Goal: Contribute content: Add original content to the website for others to see

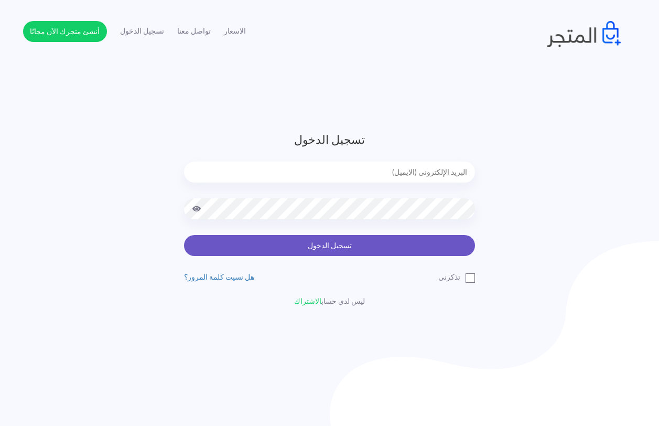
type input "techtonic4solutions@gmail.com"
click at [307, 242] on button "تسجيل الدخول" at bounding box center [329, 245] width 291 height 21
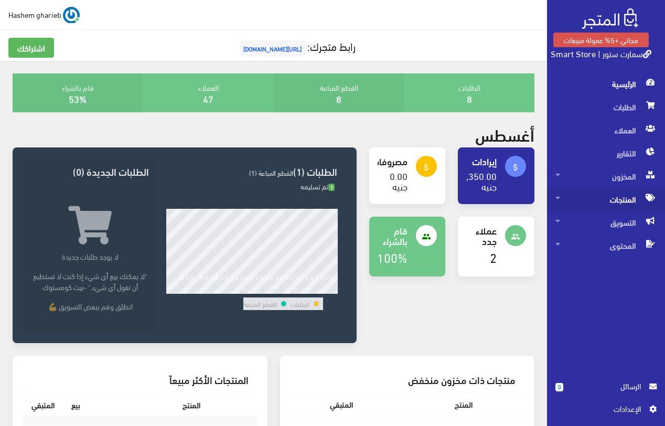
click at [614, 201] on span "المنتجات" at bounding box center [605, 199] width 101 height 23
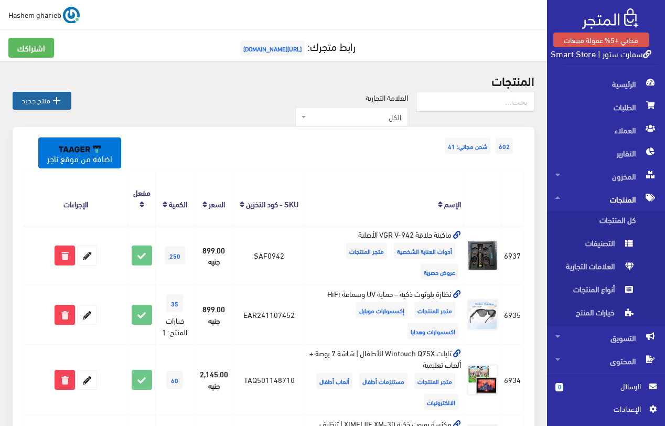
click at [48, 100] on link " منتج جديد" at bounding box center [42, 101] width 59 height 18
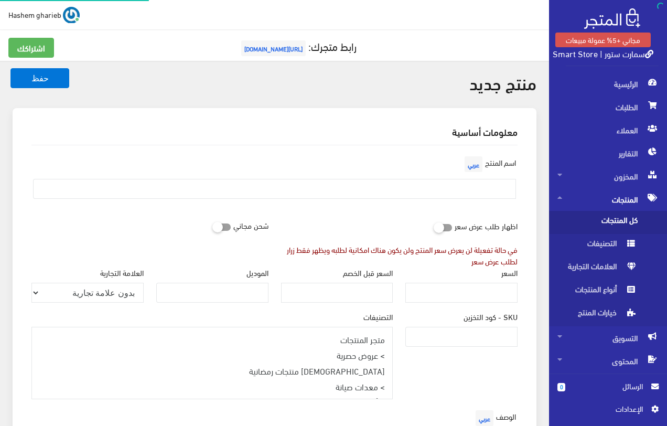
select select
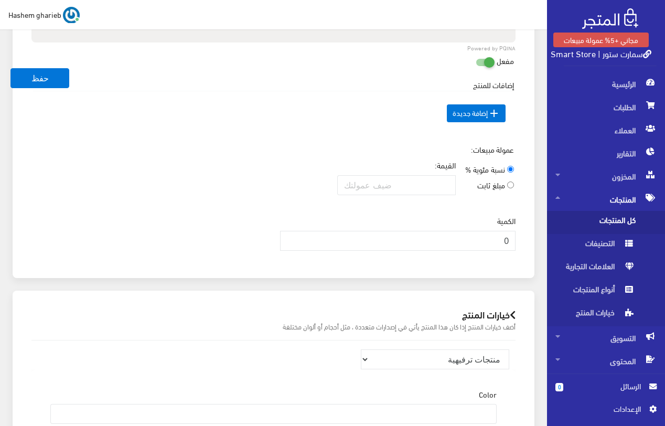
scroll to position [157, 0]
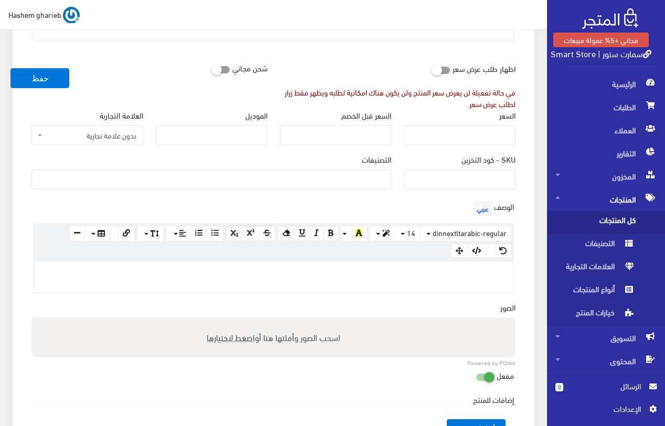
click at [449, 278] on p at bounding box center [273, 273] width 468 height 12
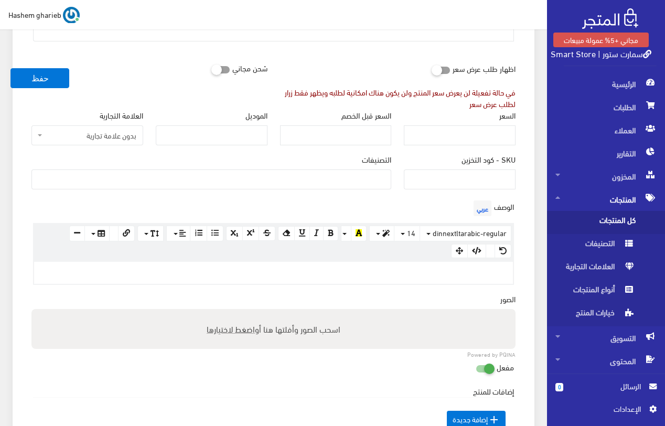
click at [232, 328] on div "اسحب الصور وأفلتها هنا أو اضغط لاختيارها" at bounding box center [273, 329] width 484 height 40
click at [31, 309] on input "اسحب الصور وأفلتها هنا أو اضغط لاختيارها" at bounding box center [273, 310] width 484 height 3
type input "C:\fakepath\durable-adhesive-strip-for-mesh-repair-weather-resistant-solution.j…"
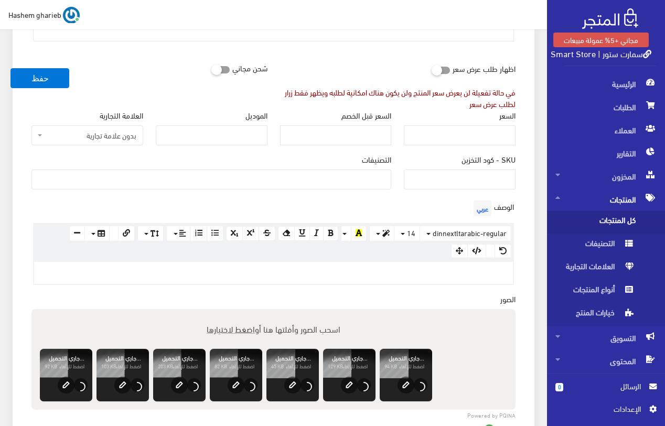
click at [461, 270] on div at bounding box center [273, 273] width 479 height 22
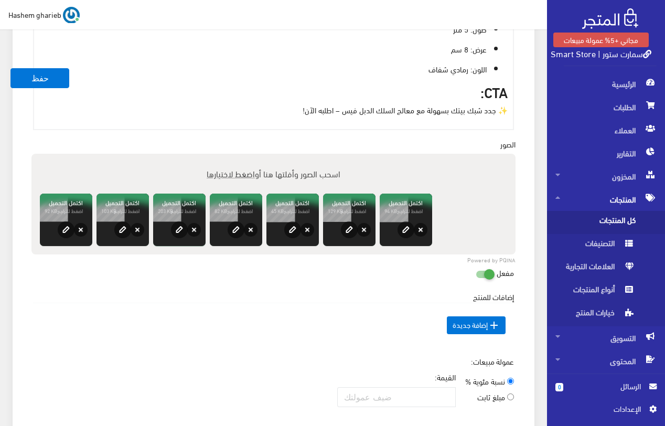
scroll to position [546, 0]
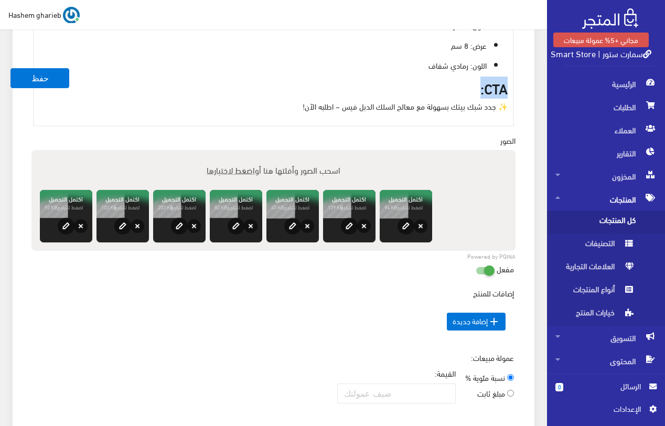
drag, startPoint x: 494, startPoint y: 90, endPoint x: 517, endPoint y: 91, distance: 22.5
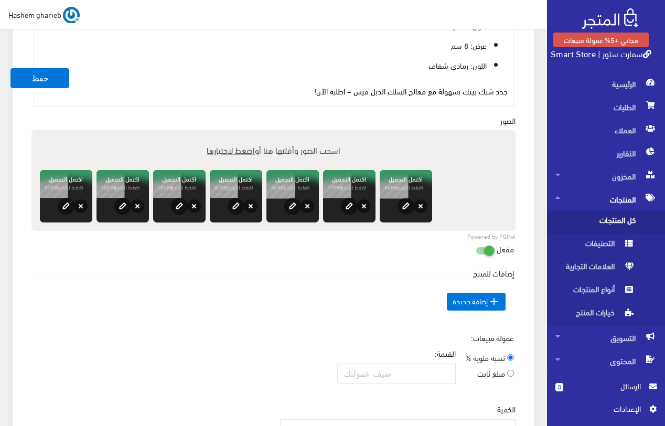
scroll to position [909, 0]
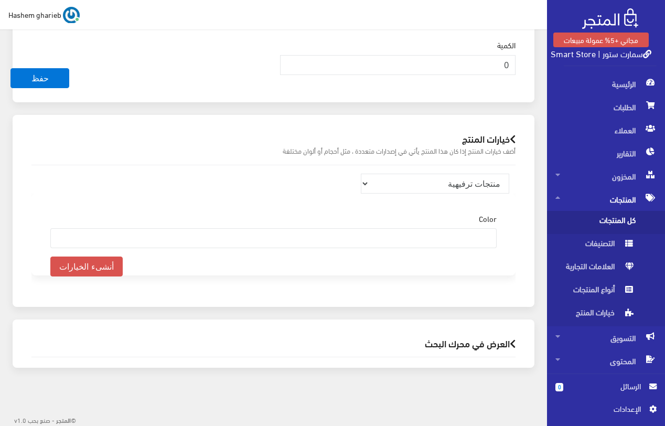
click at [459, 342] on h2 "العرض في محرك البحث" at bounding box center [273, 343] width 484 height 10
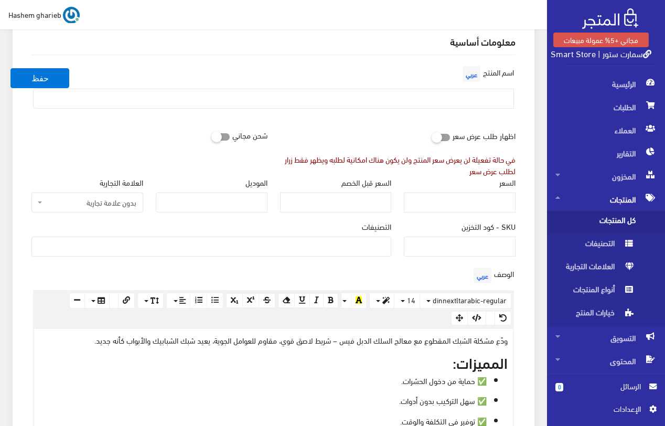
scroll to position [0, 0]
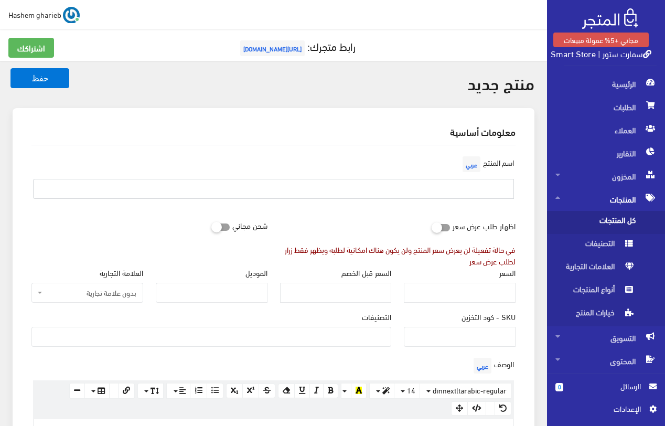
click at [465, 189] on input "text" at bounding box center [273, 189] width 481 height 20
paste input "معالج السلك الدبل فيس – شريط إصلاح قوي للشبك"
type input "معالج السلك الدبل فيس – شريط إصلاح قوي للشبك"
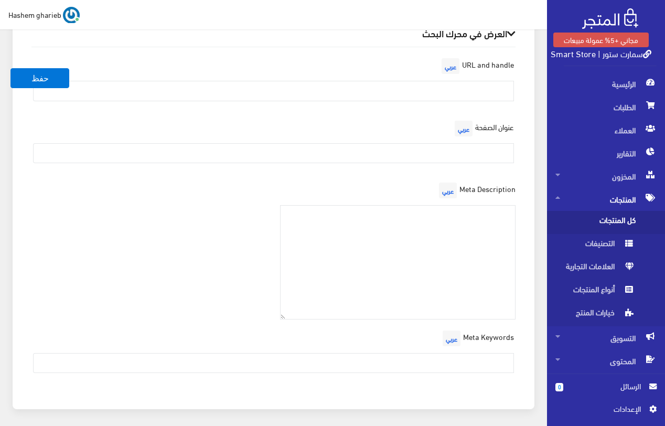
scroll to position [1260, 0]
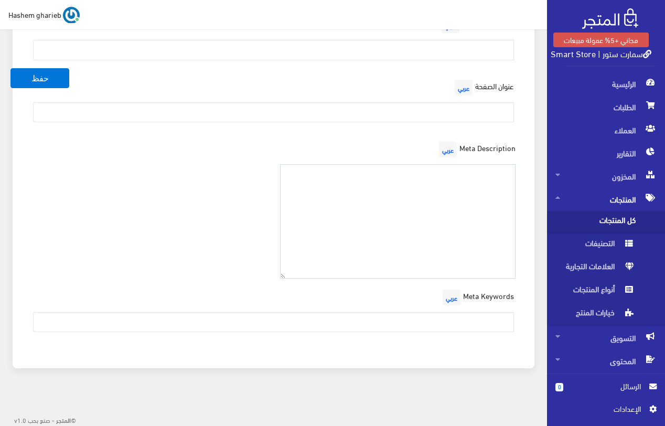
click at [441, 208] on textarea at bounding box center [398, 221] width 236 height 115
paste textarea "وفر وقتك وفلوسك مع معالج السلك الدبل فيس، شريط لاصق عملي بطول 5 متر لإصلاح أي ق…"
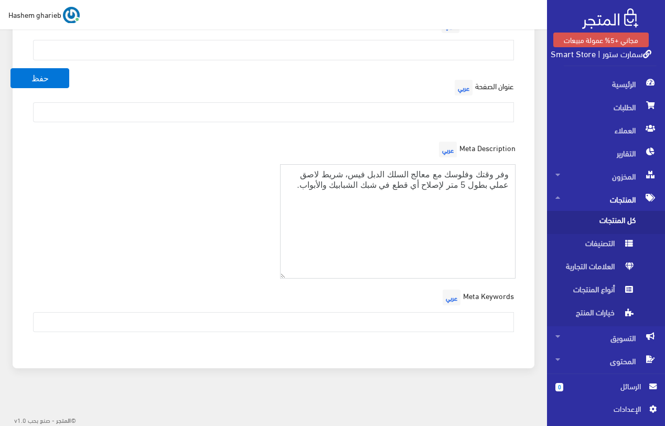
type textarea "وفر وقتك وفلوسك مع معالج السلك الدبل فيس، شريط لاصق عملي بطول 5 متر لإصلاح أي ق…"
click at [435, 112] on input "text" at bounding box center [273, 112] width 481 height 20
paste input "معالج السلك الدبل فيس – شريط إصلاح قوي للشبك | سمارت ستور"
type input "معالج السلك الدبل فيس – شريط إصلاح قوي للشبك | سمارت ستور"
click at [482, 323] on input "text" at bounding box center [273, 322] width 481 height 20
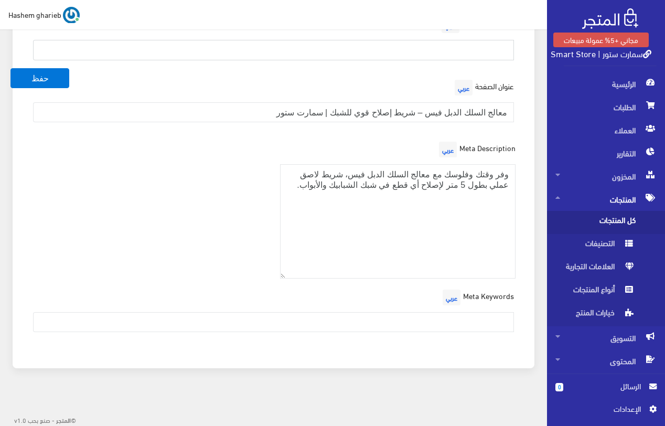
click at [492, 48] on input "text" at bounding box center [273, 50] width 481 height 20
paste input "double-face-mesh-repair"
type input "double-face-mesh-repair"
click at [527, 88] on div "العرض في محرك البحث URL and handle عربي double-face-mesh-repair عنوان الصفحة عر…" at bounding box center [274, 168] width 522 height 399
click at [447, 323] on input "text" at bounding box center [273, 322] width 481 height 20
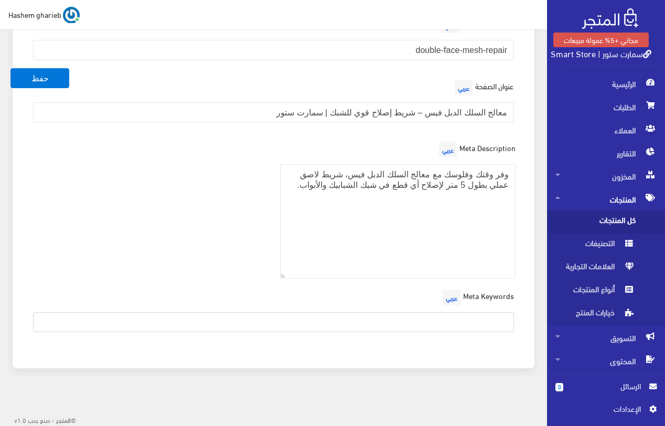
paste input "شريط لاصق شبك، معالج السلك، دبل فيس شبك، إصلاح شبابيك"
type input "شريط لاصق شبك، معالج السلك، دبل فيس شبك، إصلاح شبابيك"
click at [185, 200] on div "Meta Description عربي وفر وقتك وفلوسك مع معالج السلك الدبل فيس، شريط لاصق عملي …" at bounding box center [273, 213] width 496 height 148
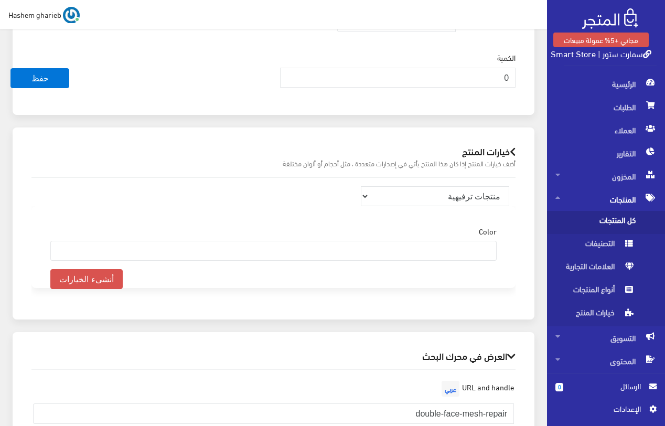
scroll to position [788, 0]
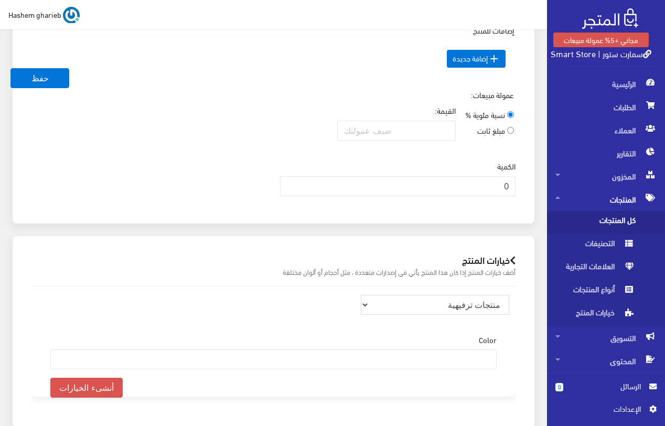
click at [474, 308] on select "منتجات ترفيهية الكترونيات اكسسوارات الهواتف الصحة والجمال تحف ومقتنيات موضة وأز…" at bounding box center [435, 305] width 149 height 20
select select "33"
click at [361, 295] on select "منتجات ترفيهية الكترونيات اكسسوارات الهواتف الصحة والجمال تحف ومقتنيات موضة وأز…" at bounding box center [435, 305] width 149 height 20
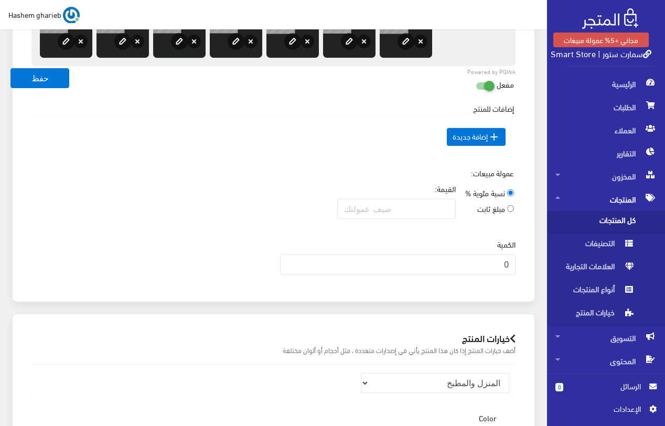
scroll to position [736, 0]
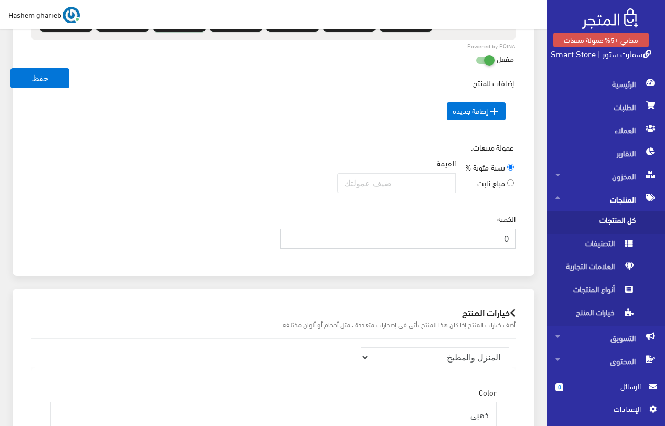
drag, startPoint x: 493, startPoint y: 234, endPoint x: 518, endPoint y: 236, distance: 25.2
click at [518, 236] on div "الكمية 0" at bounding box center [398, 235] width 248 height 44
type input "350"
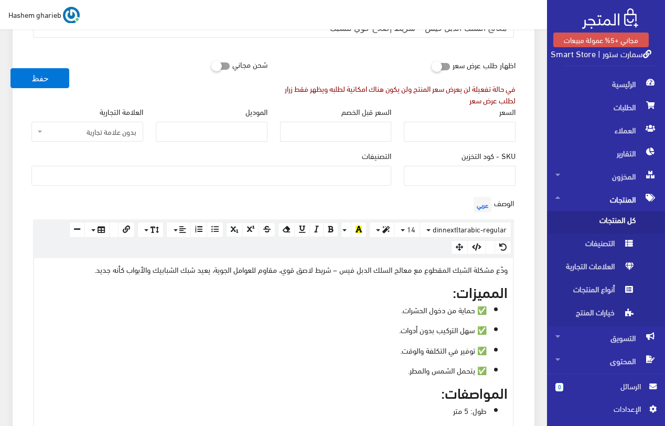
scroll to position [159, 0]
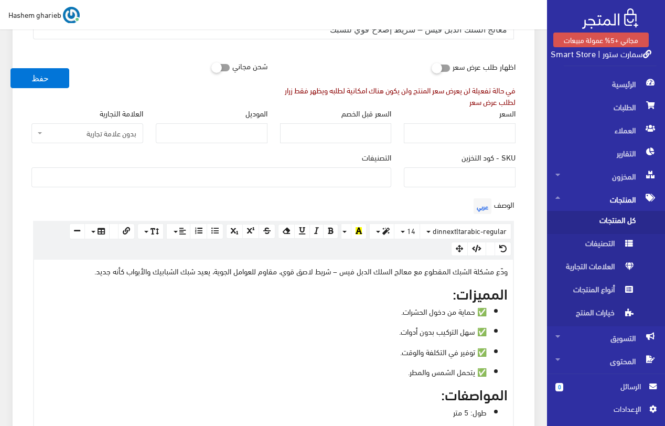
click at [372, 178] on ul at bounding box center [211, 176] width 359 height 17
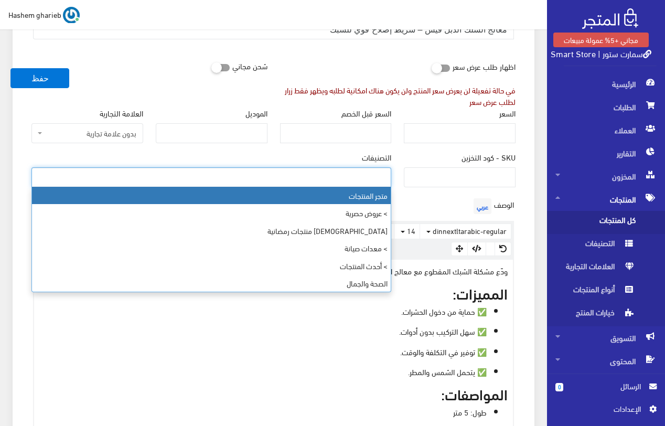
select select "403"
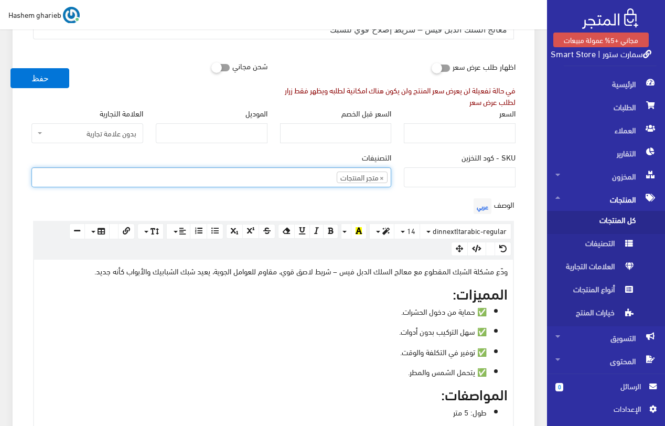
type input "h"
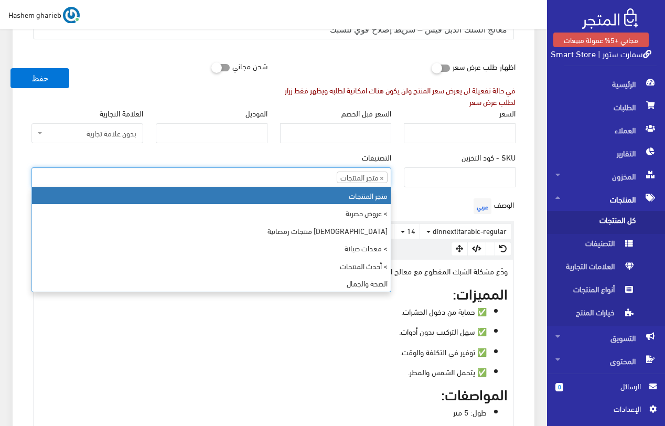
type input "متجر المنتجات"
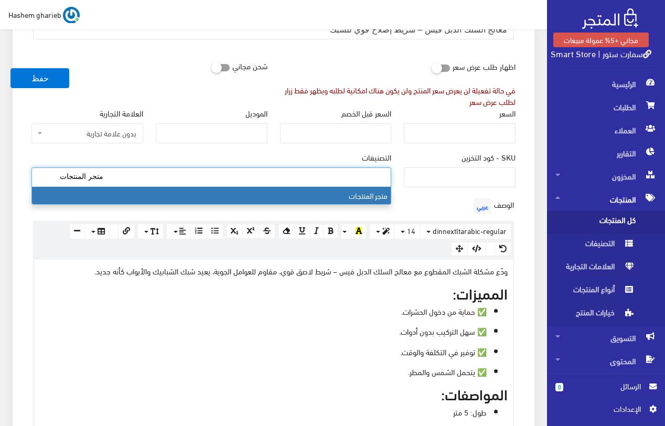
select select "403"
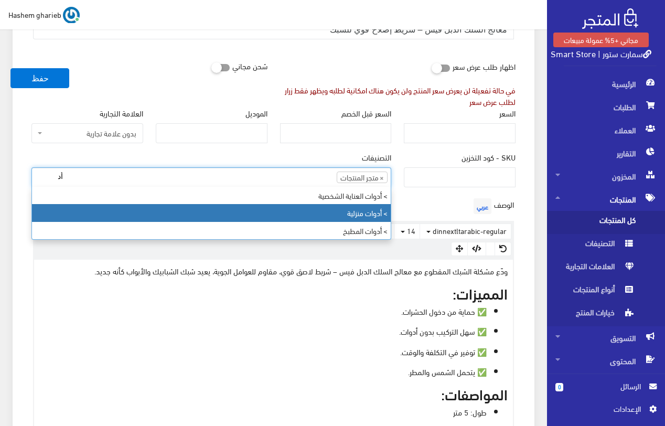
type input "أد"
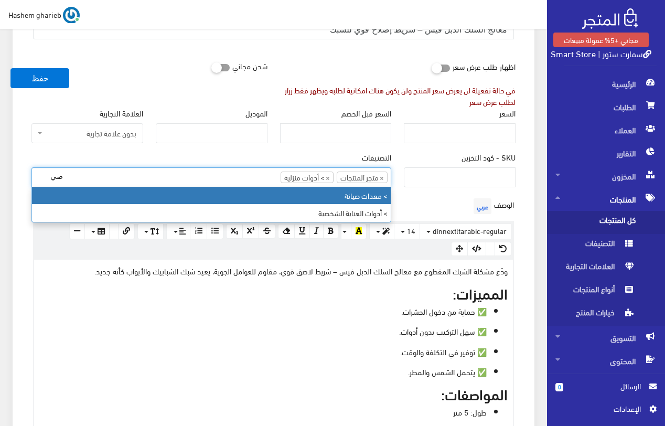
type input "صي"
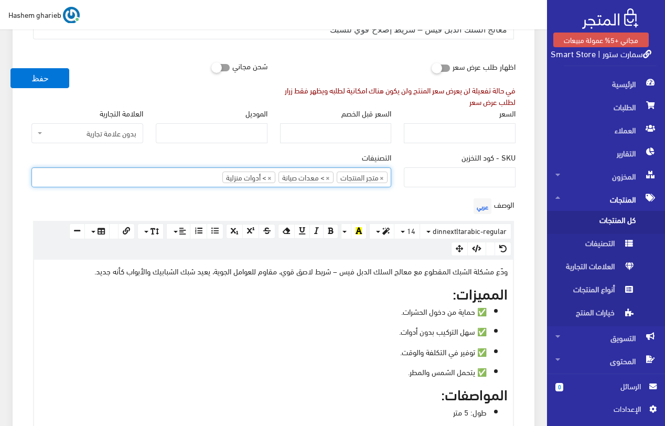
click at [529, 221] on div "معلومات أساسية اسم المنتج عربي معالج السلك الدبل فيس – شريط إصلاح قوي للشبك اظه…" at bounding box center [274, 401] width 522 height 904
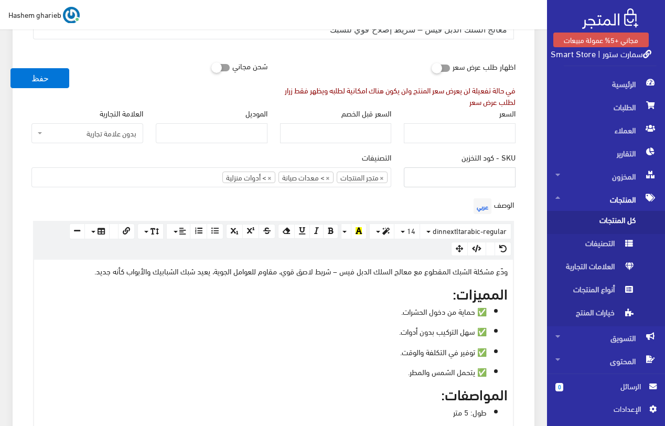
click at [479, 177] on input "SKU - كود التخزين" at bounding box center [460, 177] width 112 height 20
drag, startPoint x: 490, startPoint y: 176, endPoint x: 516, endPoint y: 177, distance: 26.2
click at [516, 177] on div "SKU - كود التخزين SAF0942" at bounding box center [459, 173] width 124 height 44
type input "SAF2102254"
click at [534, 179] on div "معلومات أساسية اسم المنتج عربي معالج السلك الدبل فيس – شريط إصلاح قوي للشبك اظه…" at bounding box center [274, 401] width 522 height 904
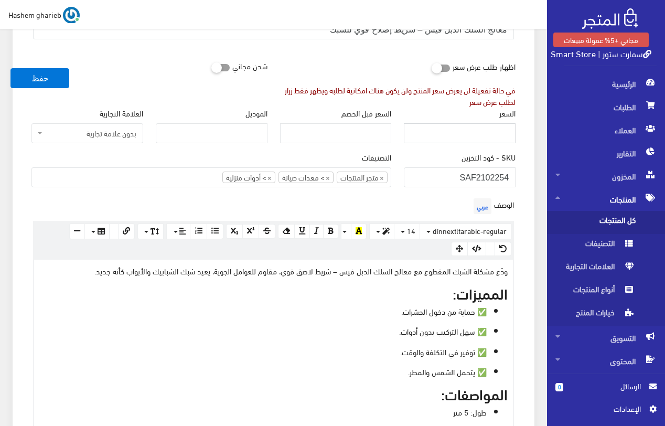
click at [501, 139] on input "السعر" at bounding box center [460, 133] width 112 height 20
type input "170"
click at [520, 160] on div "SKU - كود التخزين SAF2102254" at bounding box center [459, 173] width 124 height 44
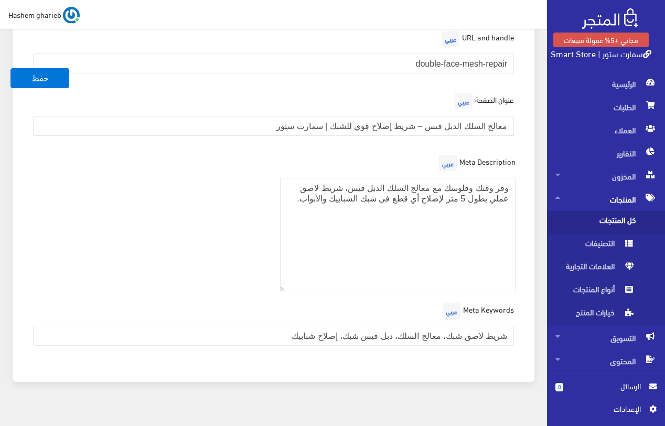
scroll to position [1300, 0]
click at [39, 79] on button "حفظ" at bounding box center [39, 78] width 59 height 20
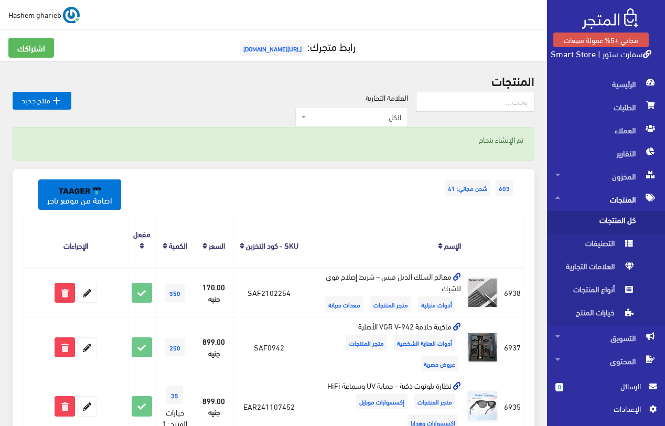
click at [618, 403] on span "اﻹعدادات" at bounding box center [601, 409] width 77 height 12
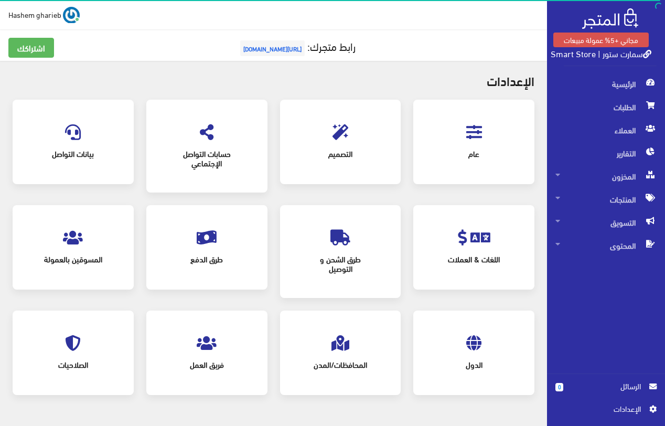
click at [210, 138] on icon at bounding box center [207, 132] width 14 height 16
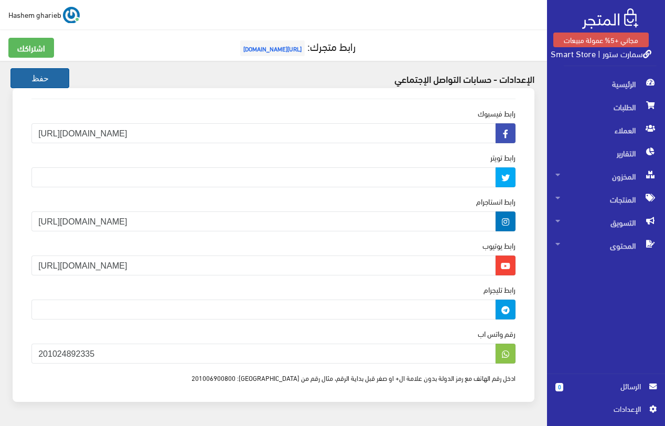
click at [43, 85] on button "حفظ" at bounding box center [39, 78] width 59 height 20
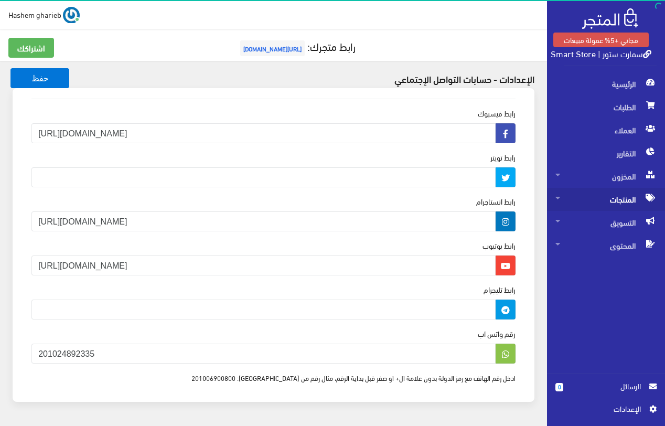
click at [610, 199] on span "المنتجات" at bounding box center [605, 199] width 101 height 23
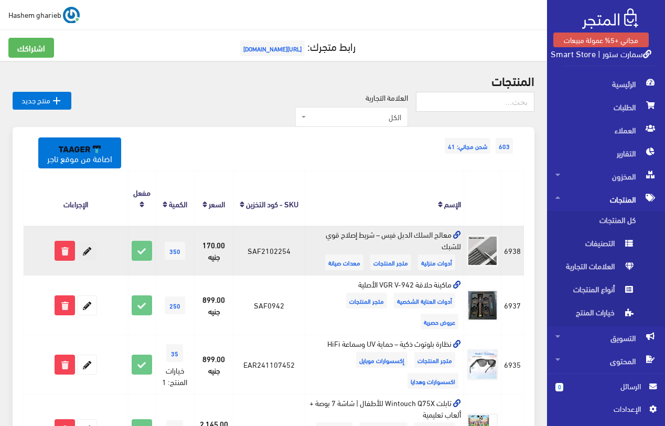
click at [88, 253] on icon at bounding box center [87, 250] width 19 height 19
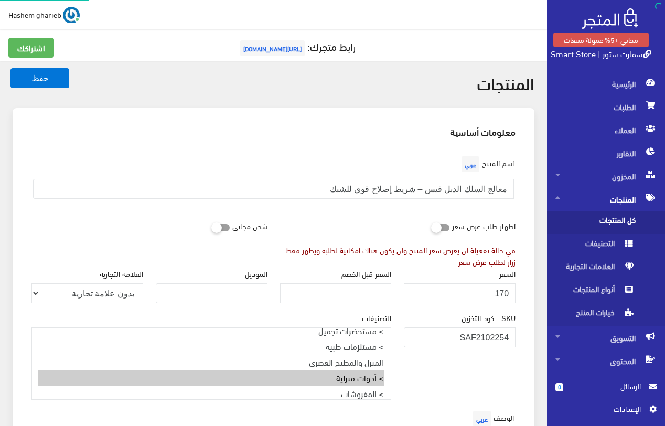
select select
select select "33"
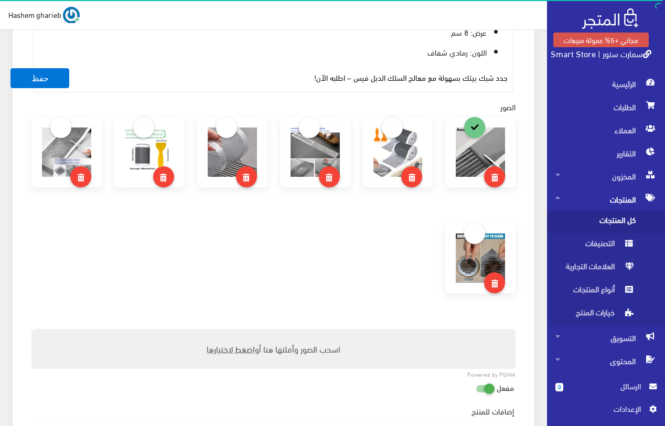
scroll to position [438, 0]
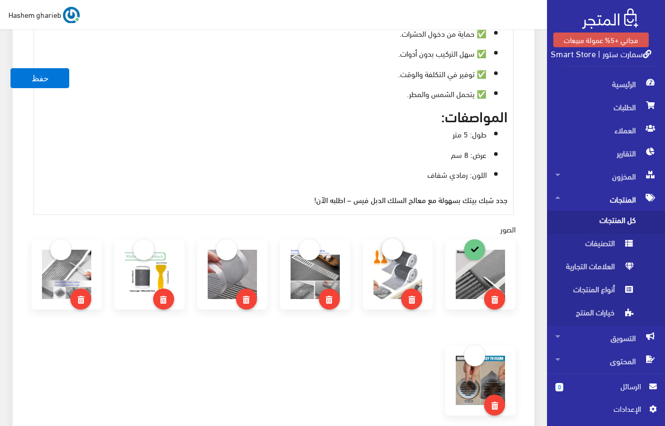
click at [392, 251] on link at bounding box center [392, 248] width 21 height 21
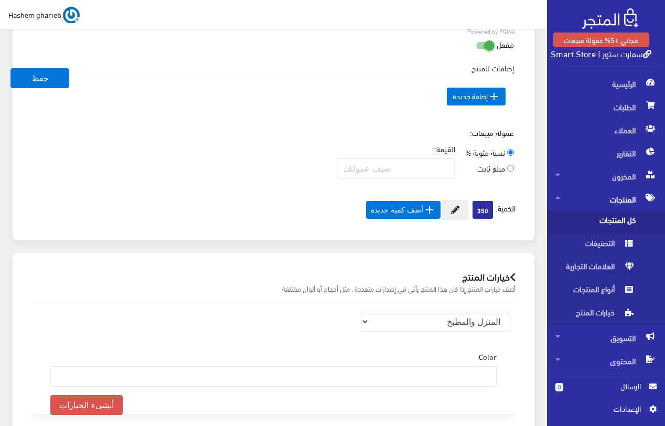
scroll to position [909, 0]
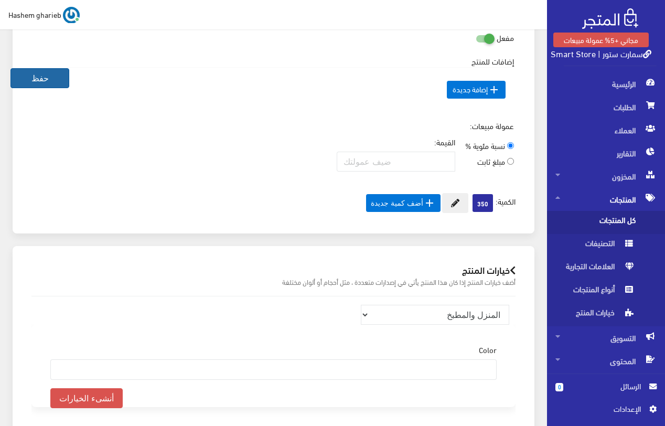
click at [45, 74] on button "حفظ" at bounding box center [39, 78] width 59 height 20
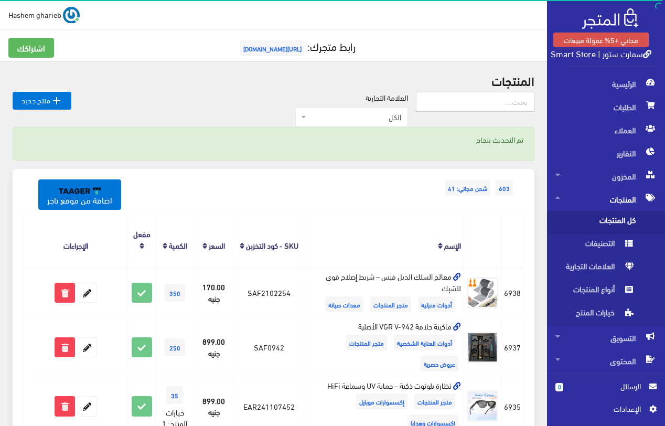
click at [475, 102] on input "text" at bounding box center [475, 102] width 118 height 20
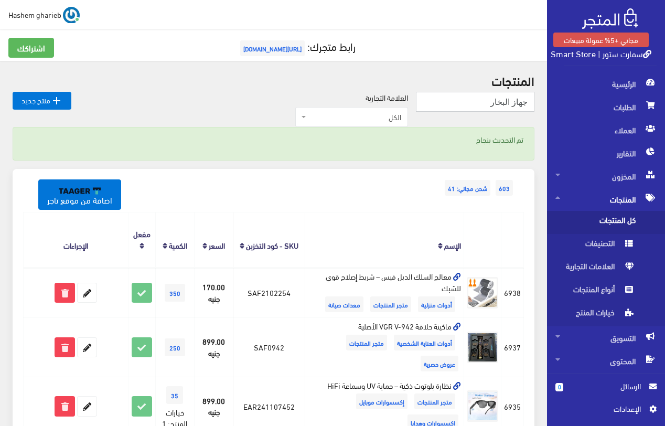
type input "جهاز البخار"
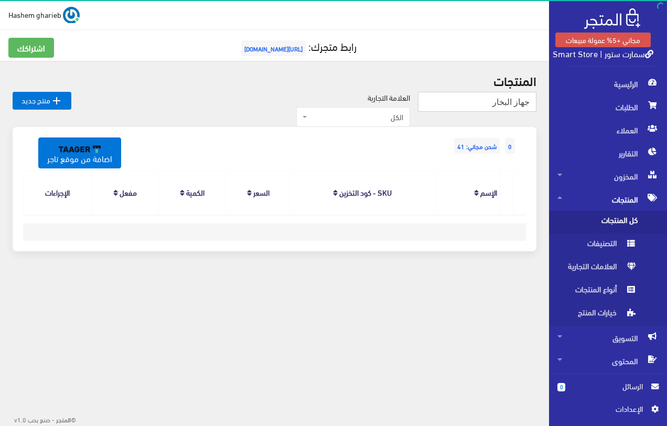
drag, startPoint x: 479, startPoint y: 101, endPoint x: 514, endPoint y: 103, distance: 35.2
click at [514, 103] on input "جهاز البخار" at bounding box center [477, 102] width 118 height 20
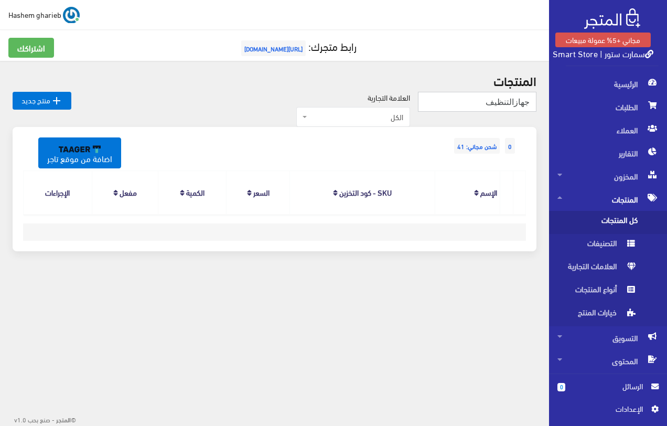
type input "جهازالتنظيف"
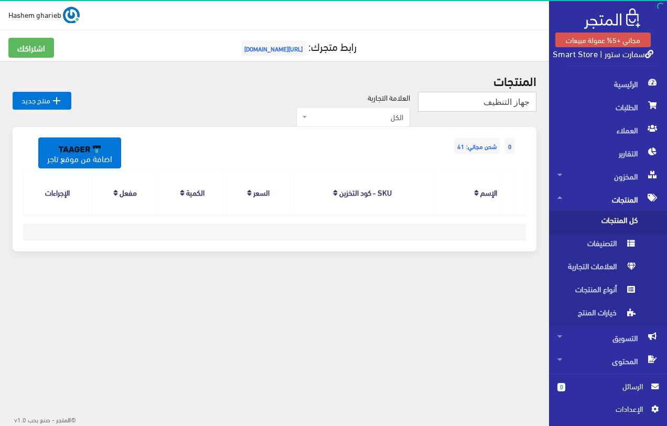
type input "جهاز التنظيف"
drag, startPoint x: 469, startPoint y: 101, endPoint x: 537, endPoint y: 106, distance: 67.8
click at [537, 106] on div "المنتجات جهاز التنظيف  منتج جديد العلامة التجارية الكل DONGA SHOES نوكيا NOKIA…" at bounding box center [274, 168] width 549 height 215
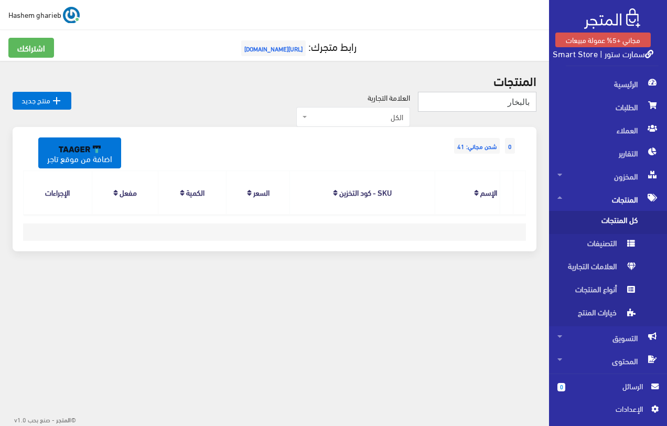
type input "بالبخار"
click at [615, 223] on span "كل المنتجات" at bounding box center [597, 222] width 80 height 23
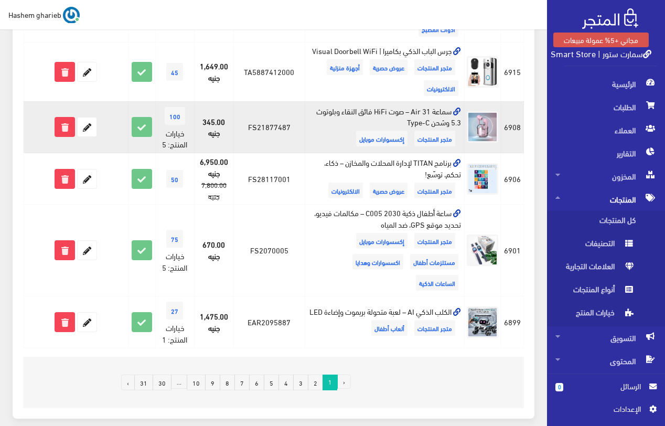
scroll to position [1101, 0]
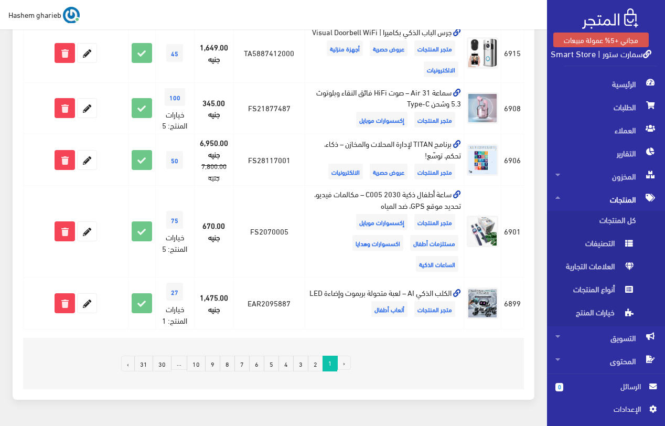
click at [314, 355] on link "2" at bounding box center [315, 363] width 15 height 16
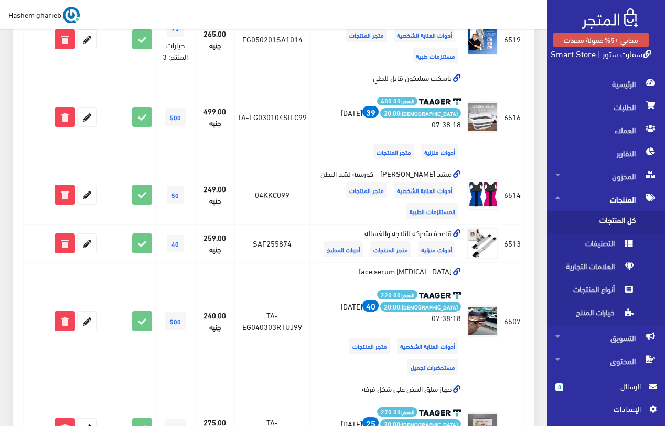
scroll to position [1101, 0]
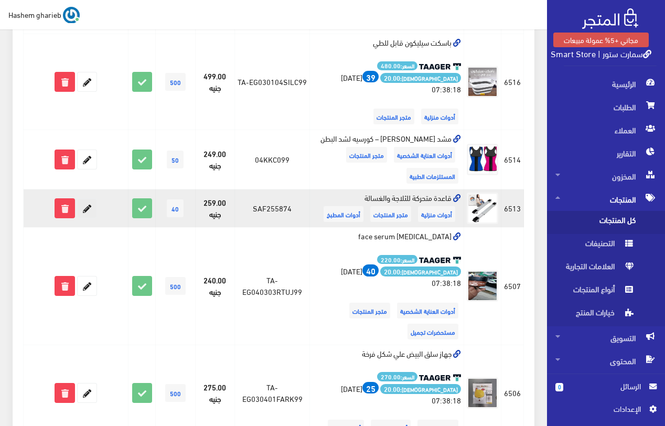
click at [89, 199] on icon at bounding box center [87, 208] width 19 height 19
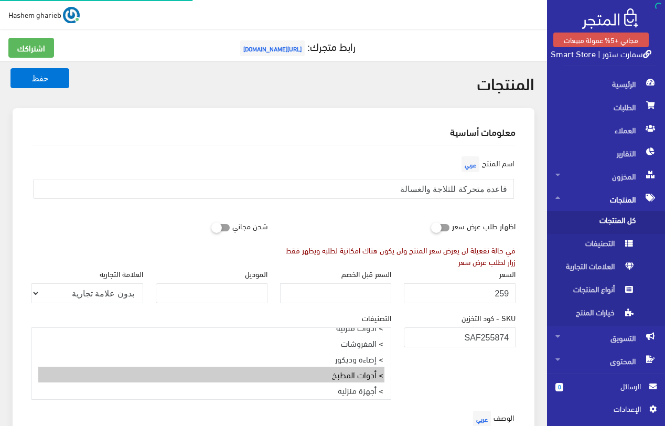
select select
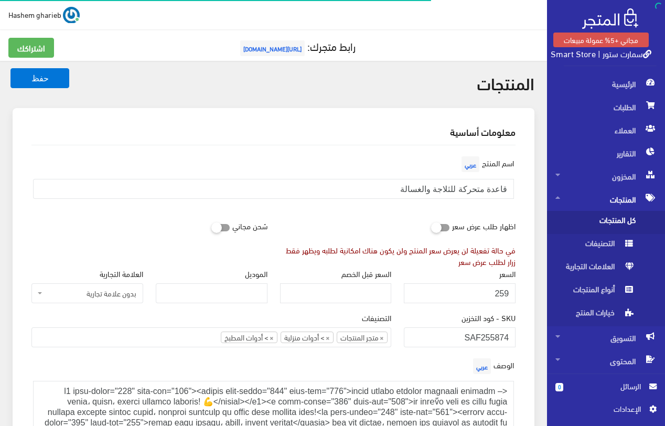
select select "33"
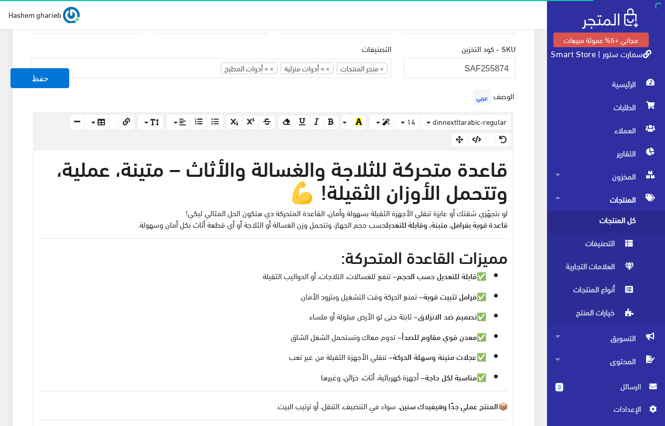
scroll to position [210, 0]
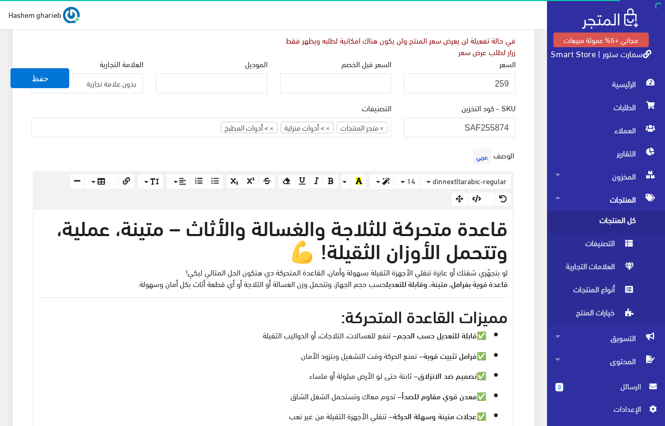
click at [287, 248] on strong "قاعدة متحركة للثلاجة والغسالة والأثاث – متينة، عملية، وتتحمل الأوزان الثقيلة! 💪" at bounding box center [282, 238] width 451 height 54
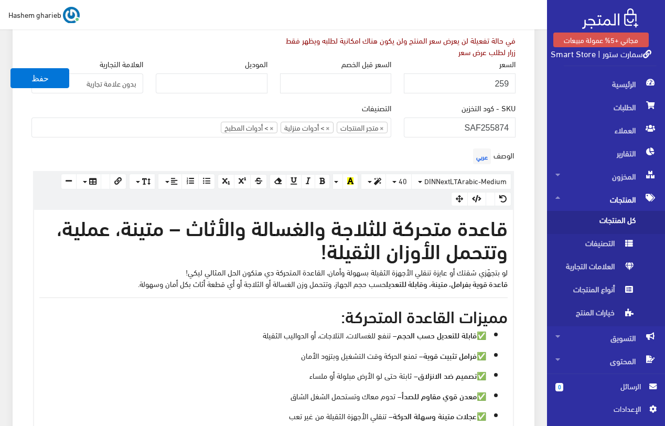
click at [412, 248] on strong "قاعدة متحركة للثلاجة والغسالة والأثاث – متينة، عملية، وتتحمل الأوزان الثقيلة!" at bounding box center [282, 238] width 451 height 54
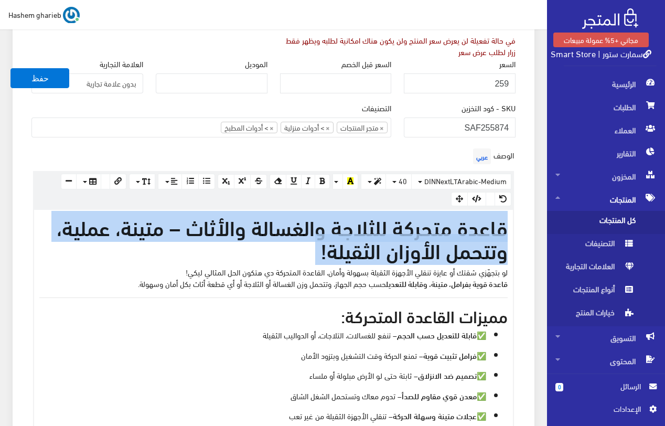
click at [412, 248] on strong "قاعدة متحركة للثلاجة والغسالة والأثاث – متينة، عملية، وتتحمل الأوزان الثقيلة!" at bounding box center [282, 238] width 451 height 54
click at [373, 184] on button "button" at bounding box center [373, 181] width 25 height 16
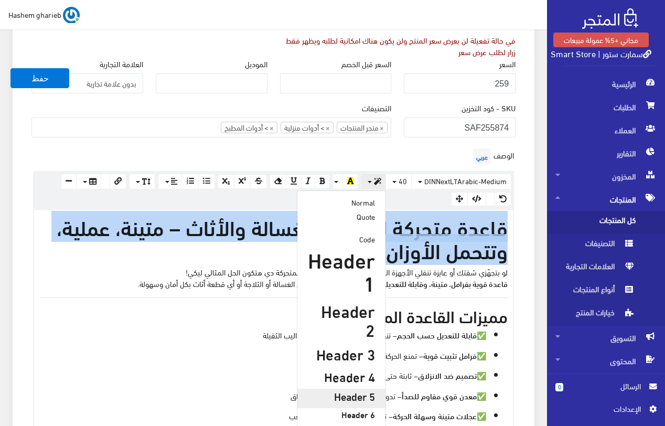
click at [362, 390] on h5 "Header 5" at bounding box center [341, 396] width 67 height 12
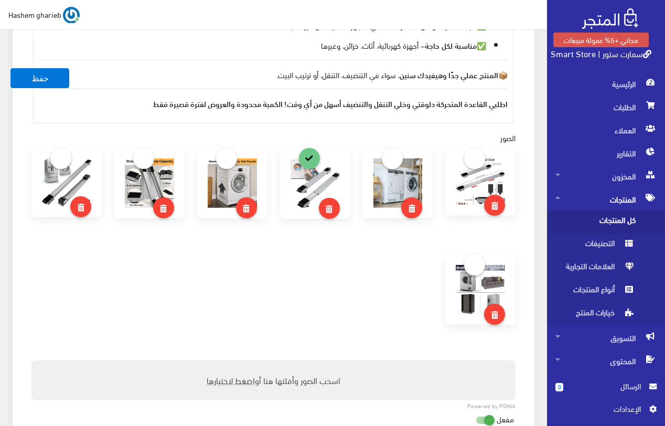
scroll to position [540, 0]
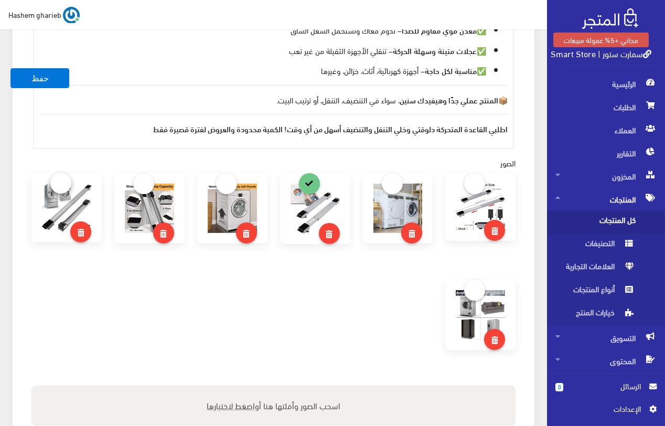
click at [67, 183] on link at bounding box center [60, 182] width 21 height 21
click at [40, 81] on button "حفظ" at bounding box center [39, 78] width 59 height 20
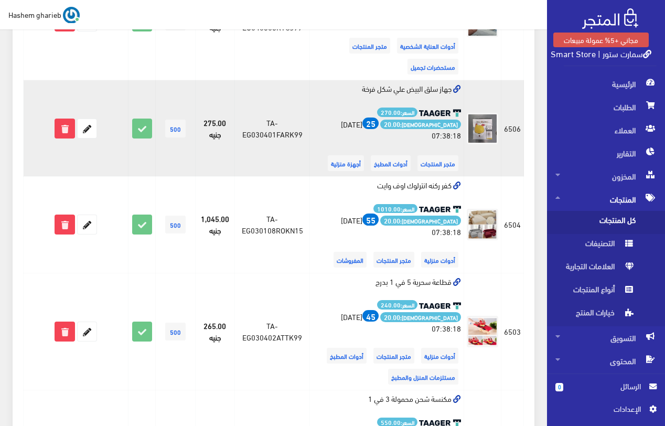
scroll to position [1470, 0]
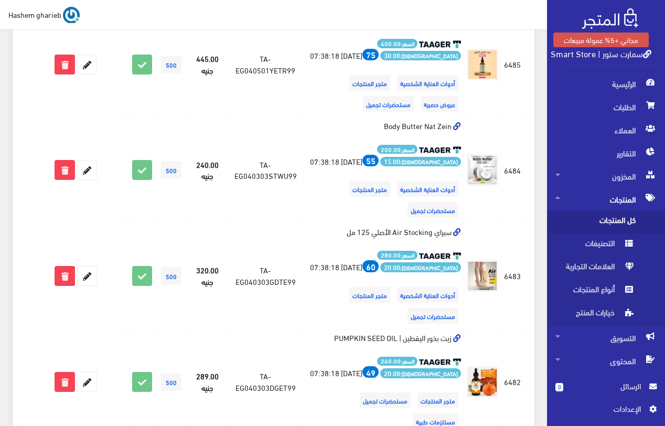
scroll to position [1869, 0]
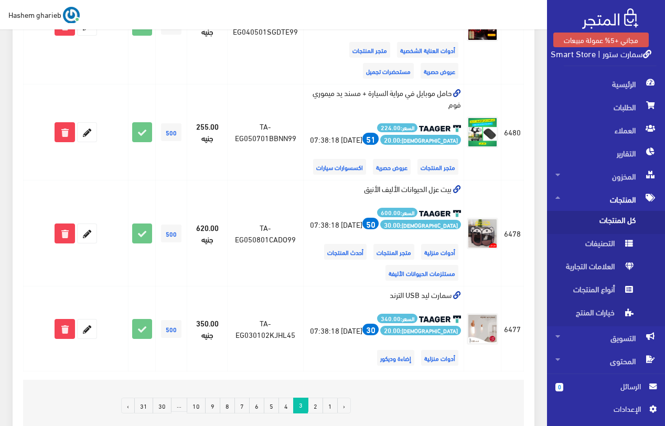
click at [289, 397] on link "4" at bounding box center [285, 405] width 15 height 16
